Goal: Find specific page/section: Find specific page/section

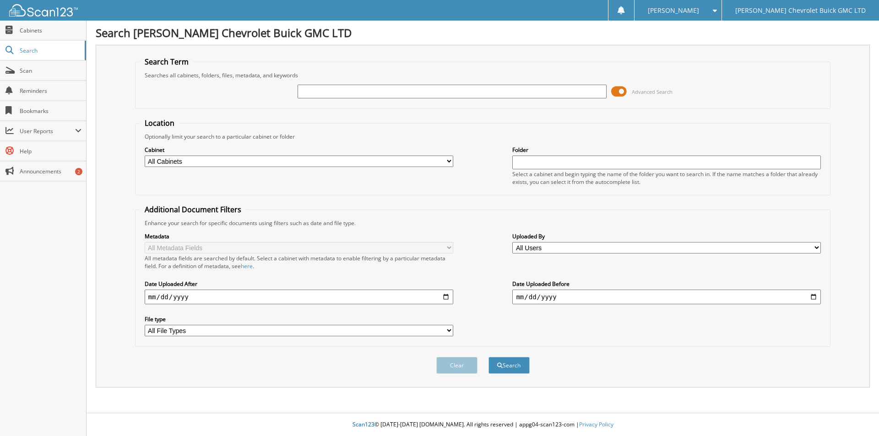
drag, startPoint x: 455, startPoint y: 90, endPoint x: 450, endPoint y: 90, distance: 5.5
click at [455, 90] on input "text" at bounding box center [451, 92] width 308 height 14
type input "[PERSON_NAME]"
click at [624, 92] on span at bounding box center [619, 92] width 16 height 14
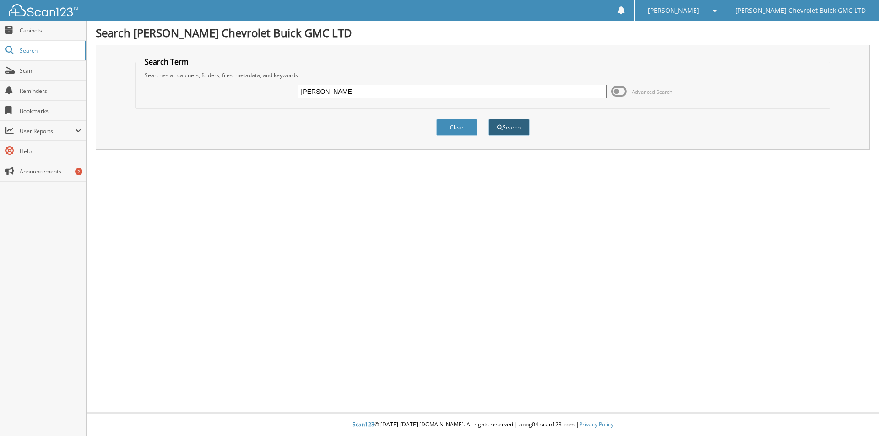
click at [498, 126] on span "submit" at bounding box center [499, 127] width 5 height 5
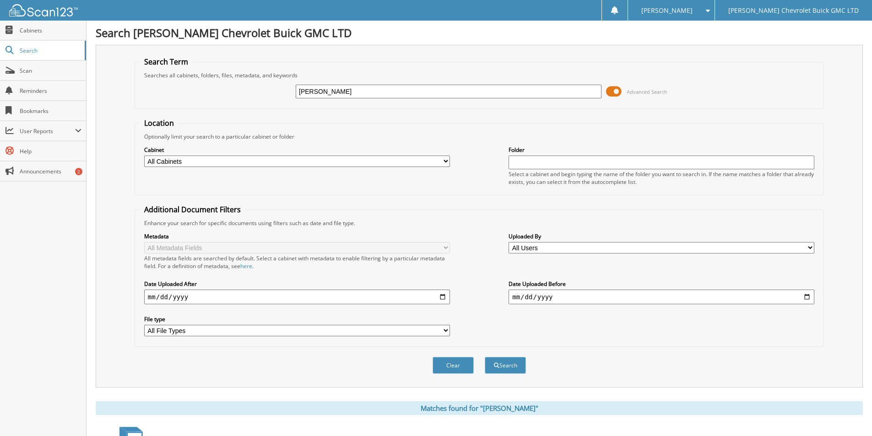
click at [619, 91] on span at bounding box center [614, 92] width 16 height 14
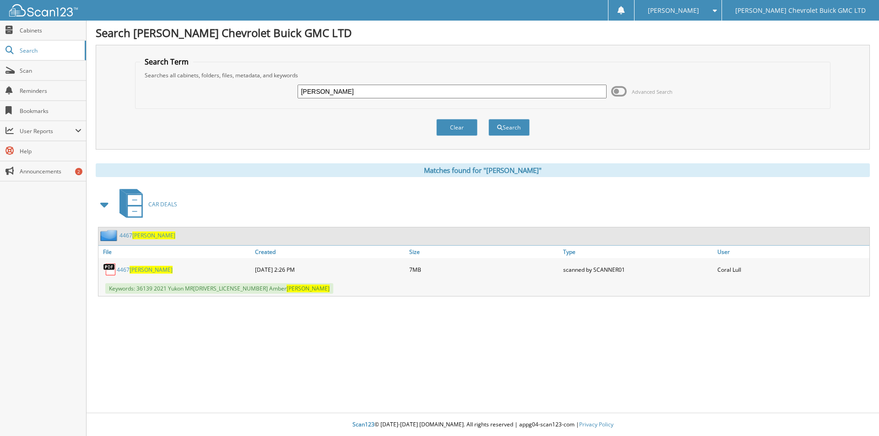
click at [143, 269] on span "[PERSON_NAME]" at bounding box center [150, 270] width 43 height 8
click at [552, 358] on div "Search [PERSON_NAME] Chevrolet Buick GMC LTD Search Term Searches all cabinets,…" at bounding box center [482, 218] width 792 height 436
click at [531, 367] on div "Search [PERSON_NAME] Chevrolet Buick GMC LTD Search Term Searches all cabinets,…" at bounding box center [482, 218] width 792 height 436
drag, startPoint x: 531, startPoint y: 367, endPoint x: 535, endPoint y: 370, distance: 5.2
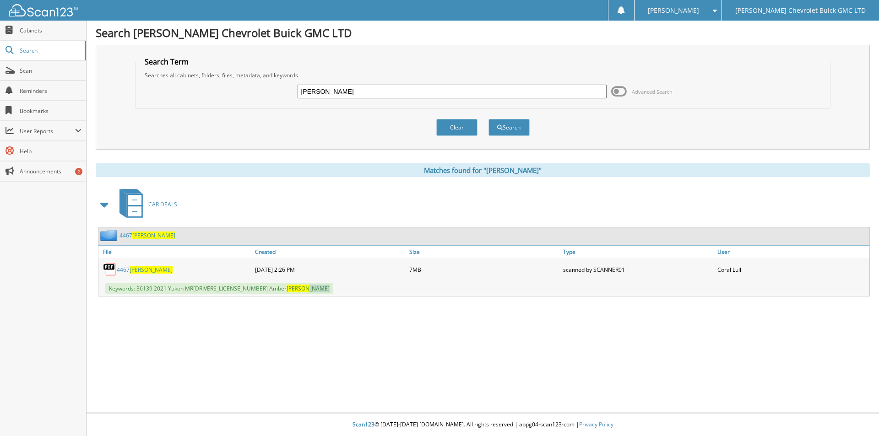
click at [535, 370] on div "Search [PERSON_NAME] Chevrolet Buick GMC LTD Search Term Searches all cabinets,…" at bounding box center [482, 218] width 792 height 436
click at [429, 366] on div "Search [PERSON_NAME] Chevrolet Buick GMC LTD Search Term Searches all cabinets,…" at bounding box center [482, 218] width 792 height 436
